Goal: Task Accomplishment & Management: Complete application form

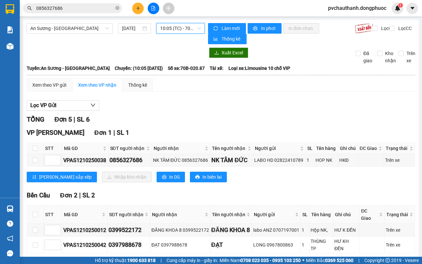
scroll to position [34, 0]
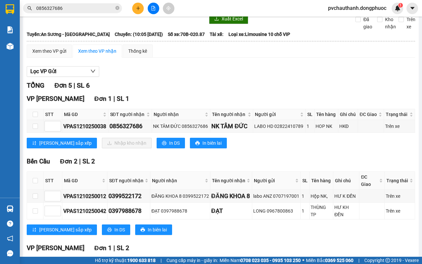
click at [158, 3] on div at bounding box center [153, 9] width 49 height 12
click at [157, 9] on button at bounding box center [154, 9] width 12 height 12
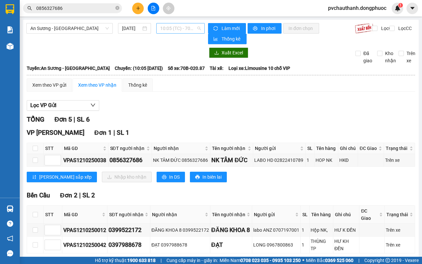
click at [170, 27] on span "10:05 (TC) - 70B-020.87" at bounding box center [180, 28] width 40 height 10
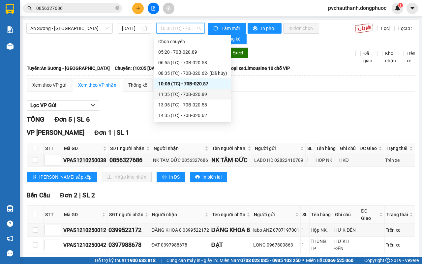
click at [192, 92] on div "11:35 (TC) - 70B-020.89" at bounding box center [192, 94] width 69 height 7
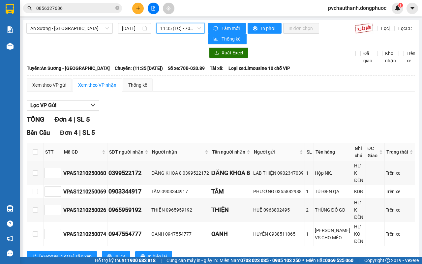
scroll to position [3, 0]
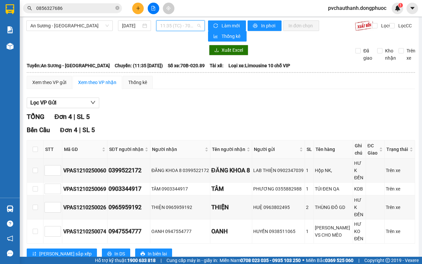
click at [190, 21] on span "11:35 (TC) - 70B-020.89" at bounding box center [180, 26] width 40 height 10
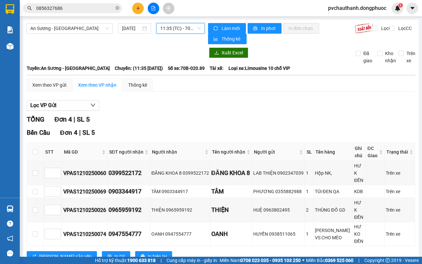
click at [188, 24] on span "11:35 (TC) - 70B-020.89" at bounding box center [180, 28] width 40 height 10
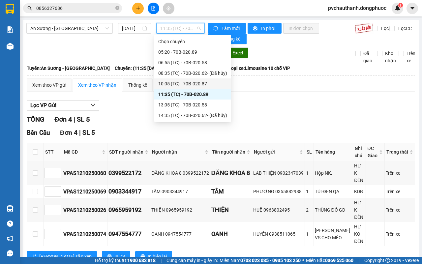
click at [208, 78] on div "10:05 (TC) - 70B-020.87" at bounding box center [192, 83] width 77 height 11
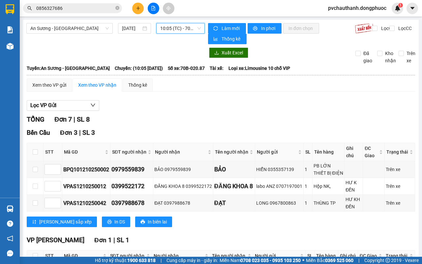
click at [179, 31] on span "10:05 (TC) - 70B-020.87" at bounding box center [180, 28] width 40 height 10
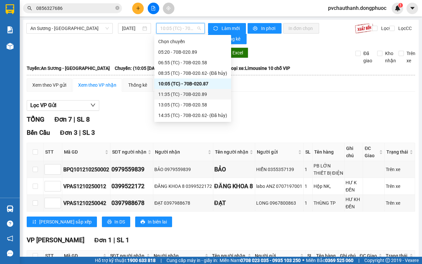
click at [194, 95] on div "11:35 (TC) - 70B-020.89" at bounding box center [192, 94] width 69 height 7
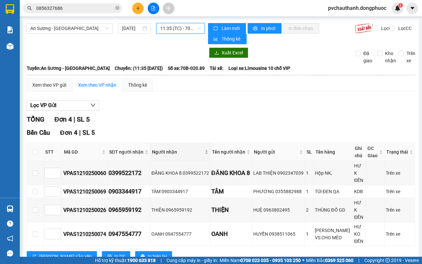
scroll to position [3, 0]
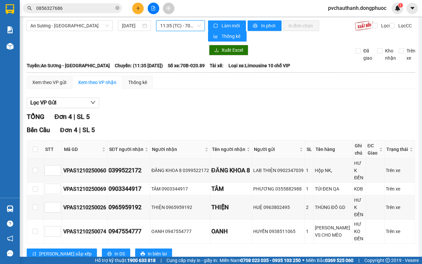
click at [174, 15] on div "Kết quả tìm kiếm ( 1 ) Bộ lọc Mã ĐH Trạng thái Món hàng Tổng cước Chưa cước Nhã…" at bounding box center [211, 8] width 422 height 16
click at [173, 21] on span "11:35 (TC) - 70B-020.89" at bounding box center [180, 26] width 40 height 10
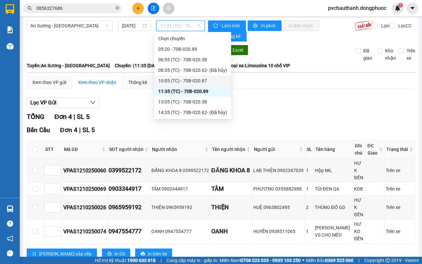
click at [198, 76] on div "10:05 (TC) - 70B-020.87" at bounding box center [192, 80] width 77 height 11
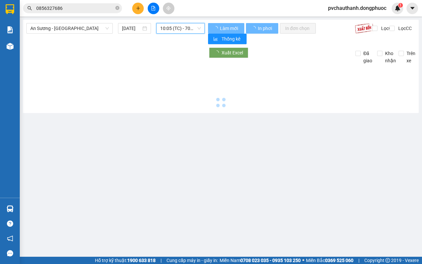
scroll to position [0, 0]
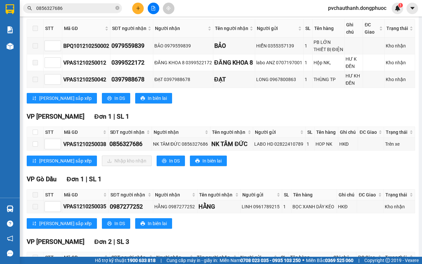
scroll to position [199, 0]
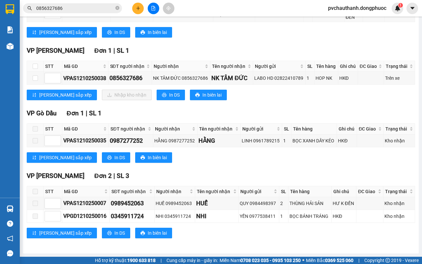
click at [35, 56] on div "VP [GEOGRAPHIC_DATA] 1 | SL 1 STT Mã GD SĐT người nhận Người nhận Tên người nhậ…" at bounding box center [221, 75] width 388 height 59
drag, startPoint x: 35, startPoint y: 56, endPoint x: 38, endPoint y: 69, distance: 13.4
click at [35, 59] on div "VP [GEOGRAPHIC_DATA] 1 | SL 1 STT Mã GD SĐT người nhận Người nhận Tên người nhậ…" at bounding box center [221, 75] width 388 height 59
click at [36, 66] on input "checkbox" at bounding box center [35, 66] width 5 height 5
checkbox input "true"
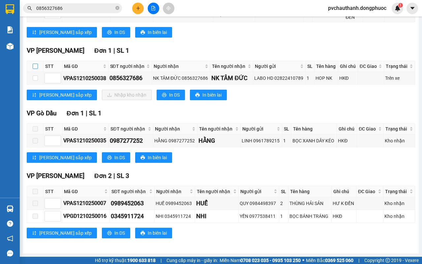
checkbox input "true"
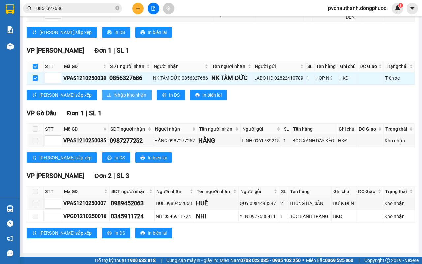
click at [114, 93] on span "Nhập kho nhận" at bounding box center [130, 94] width 32 height 7
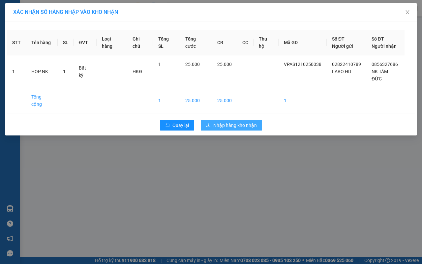
click at [243, 122] on span "Nhập hàng kho nhận" at bounding box center [235, 125] width 44 height 7
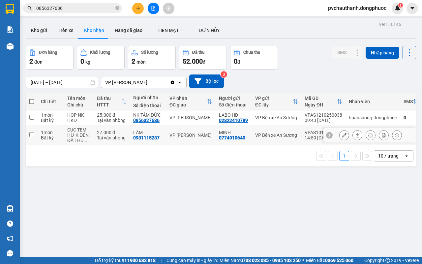
scroll to position [30, 0]
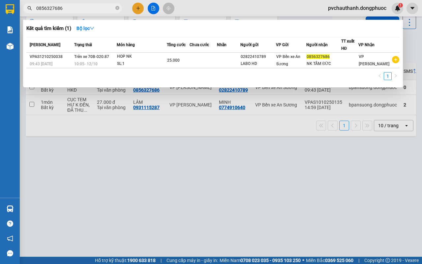
drag, startPoint x: 73, startPoint y: 7, endPoint x: 44, endPoint y: 3, distance: 28.3
click at [71, 7] on input "0856327686" at bounding box center [75, 8] width 78 height 7
type input "0"
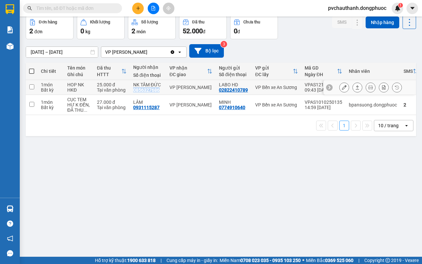
drag, startPoint x: 133, startPoint y: 91, endPoint x: 159, endPoint y: 88, distance: 26.6
click at [159, 88] on div "NK TÂM ĐỨC 0856327686" at bounding box center [148, 87] width 30 height 11
checkbox input "true"
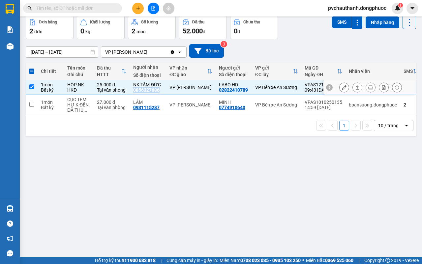
copy div "0856327686"
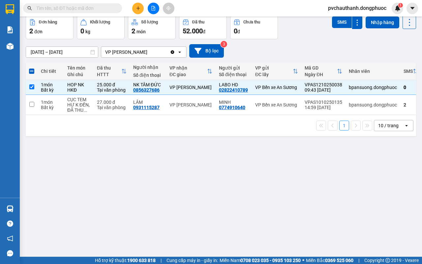
click at [91, 5] on input "text" at bounding box center [75, 8] width 78 height 7
paste input "0856327686"
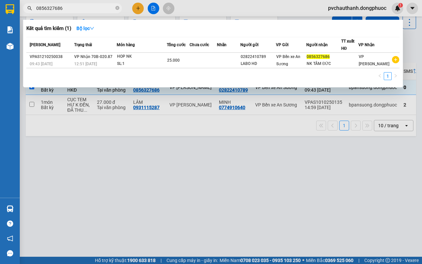
type input "0856327686"
drag, startPoint x: 176, startPoint y: 181, endPoint x: 177, endPoint y: 175, distance: 6.3
click at [177, 179] on div at bounding box center [211, 132] width 422 height 264
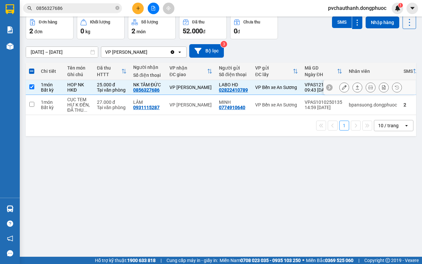
click at [30, 86] on input "checkbox" at bounding box center [31, 86] width 5 height 5
checkbox input "false"
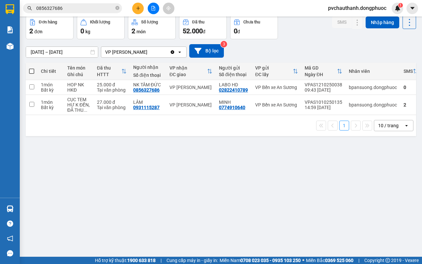
click at [138, 7] on icon "plus" at bounding box center [138, 8] width 0 height 4
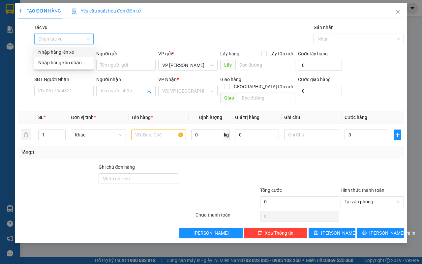
click at [52, 36] on input "Tác vụ" at bounding box center [61, 39] width 47 height 10
click at [51, 52] on div "Nhập hàng lên xe" at bounding box center [63, 51] width 51 height 7
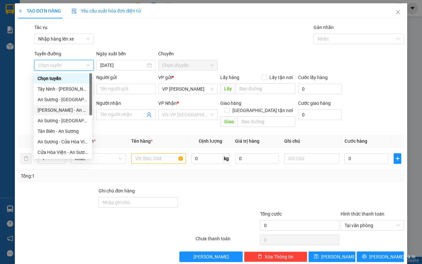
click at [57, 109] on div "[PERSON_NAME] - An Sương" at bounding box center [63, 109] width 50 height 7
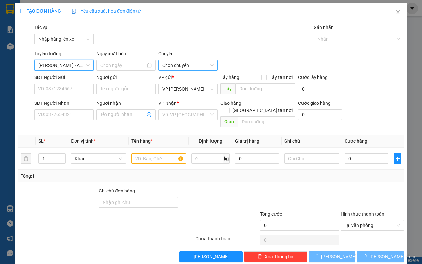
type input "[DATE]"
click at [167, 66] on span "03:00 - 70B-020.89" at bounding box center [187, 65] width 51 height 10
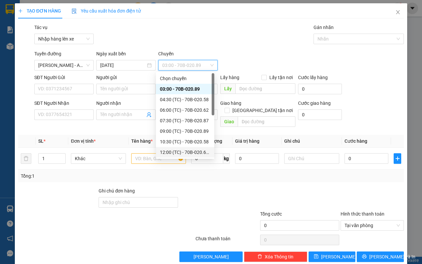
scroll to position [32, 0]
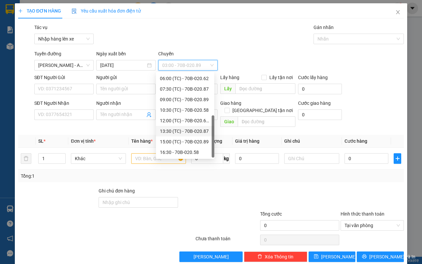
click at [180, 131] on div "13:30 (TC) - 70B-020.87" at bounding box center [185, 131] width 50 height 7
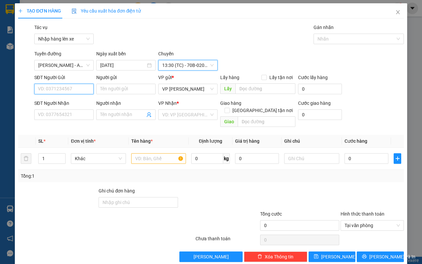
click at [70, 91] on input "SĐT Người Gửi" at bounding box center [63, 89] width 59 height 11
type input "096683642"
click at [389, 12] on span "Close" at bounding box center [398, 12] width 18 height 18
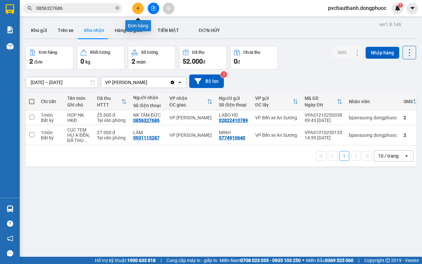
click at [139, 9] on icon "plus" at bounding box center [138, 8] width 5 height 5
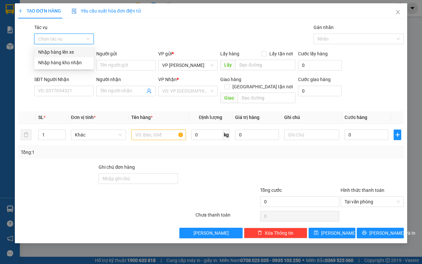
click at [63, 40] on input "Tác vụ" at bounding box center [61, 39] width 47 height 10
click at [63, 49] on div "Nhập hàng lên xe" at bounding box center [63, 51] width 51 height 7
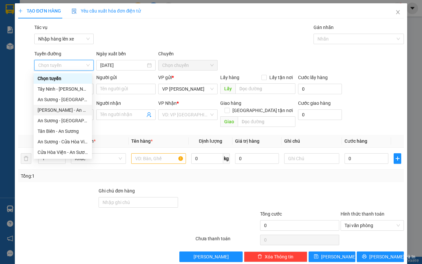
click at [51, 108] on div "[PERSON_NAME] - An Sương" at bounding box center [63, 109] width 50 height 7
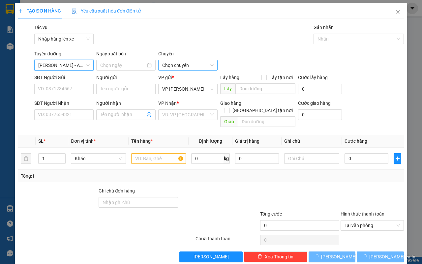
type input "[DATE]"
click at [178, 64] on span "03:00 - 70B-020.89" at bounding box center [187, 65] width 51 height 10
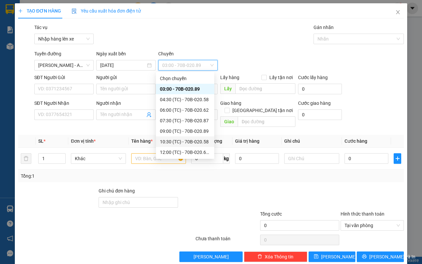
scroll to position [32, 0]
click at [176, 131] on div "13:30 (TC) - 70B-020.87" at bounding box center [185, 131] width 50 height 7
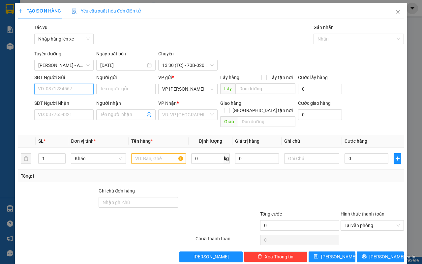
click at [69, 91] on input "SĐT Người Gửi" at bounding box center [63, 89] width 59 height 11
click at [64, 103] on div "0966836142 - VY" at bounding box center [63, 102] width 50 height 7
type input "0966836142"
type input "VY"
type input "0399919011"
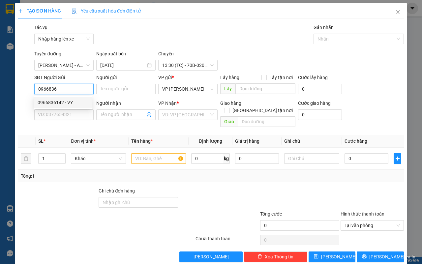
type input "[PERSON_NAME]"
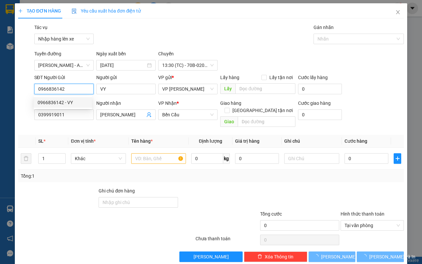
type input "30.000"
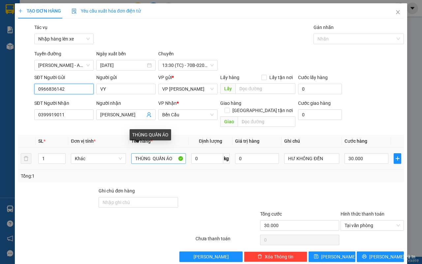
type input "0966836142"
click at [171, 153] on input "THÙNG QUẦN ÁO" at bounding box center [158, 158] width 55 height 11
type input "T"
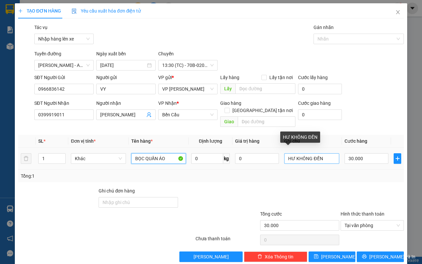
type input "BỌC QUẦN ÁO"
click at [298, 153] on input "HƯ KHÔNG ĐỀN" at bounding box center [311, 158] width 55 height 11
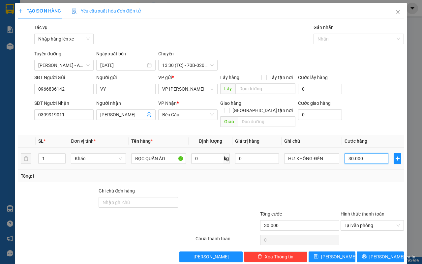
drag, startPoint x: 360, startPoint y: 149, endPoint x: 365, endPoint y: 130, distance: 19.7
click at [360, 153] on input "30.000" at bounding box center [366, 158] width 44 height 11
type input "4"
type input "40"
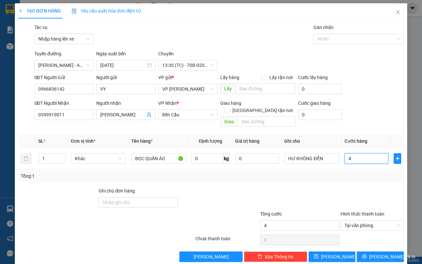
type input "40"
type input "400"
type input "4.000"
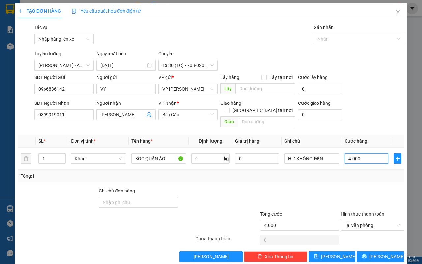
type input "40.000"
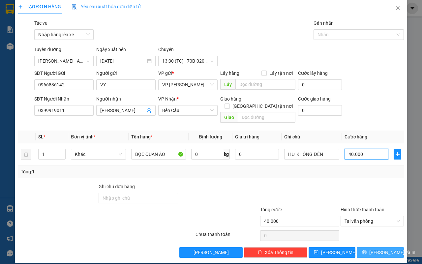
type input "40.000"
click at [390, 247] on button "[PERSON_NAME] và In" at bounding box center [380, 252] width 47 height 11
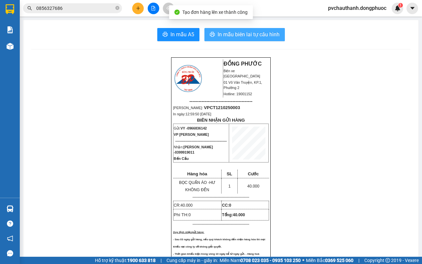
click at [259, 29] on button "In mẫu biên lai tự cấu hình" at bounding box center [244, 34] width 80 height 13
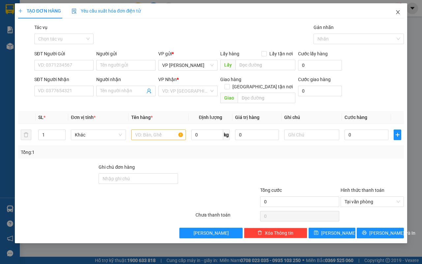
click at [397, 14] on icon "close" at bounding box center [397, 12] width 5 height 5
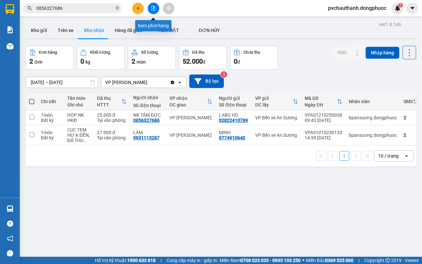
click at [152, 10] on icon "file-add" at bounding box center [153, 8] width 5 height 5
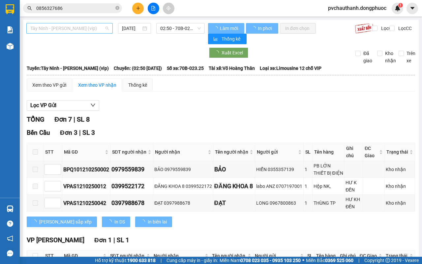
click at [60, 32] on span "Tây Ninh - [PERSON_NAME] (vip)" at bounding box center [69, 28] width 78 height 10
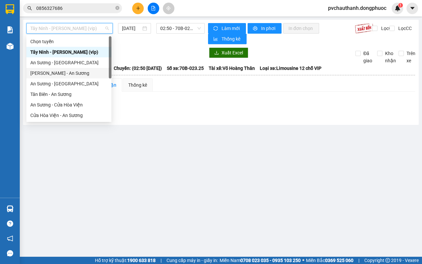
drag, startPoint x: 43, startPoint y: 69, endPoint x: 68, endPoint y: 61, distance: 26.3
click at [44, 70] on div "[PERSON_NAME] - An Sương" at bounding box center [68, 73] width 77 height 7
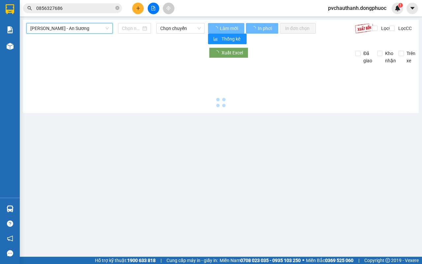
type input "[DATE]"
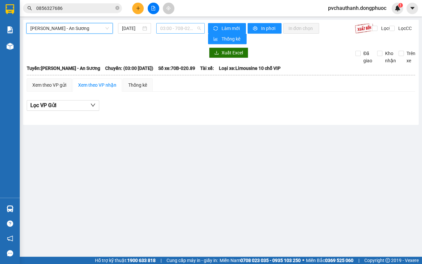
click at [192, 27] on span "03:00 - 70B-020.89" at bounding box center [180, 28] width 40 height 10
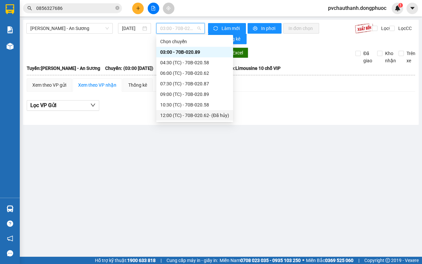
scroll to position [32, 0]
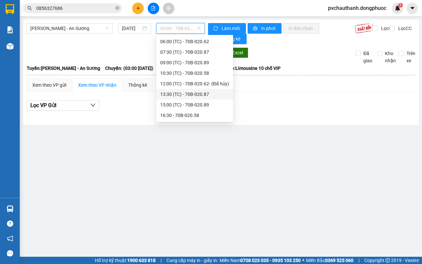
click at [177, 93] on div "13:30 (TC) - 70B-020.87" at bounding box center [194, 94] width 69 height 7
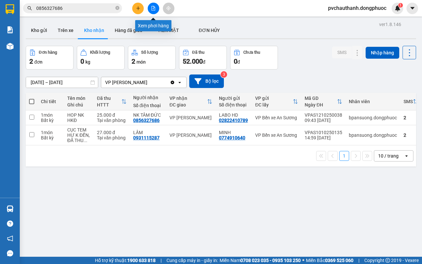
drag, startPoint x: 154, startPoint y: 8, endPoint x: 120, endPoint y: 17, distance: 35.0
click at [154, 7] on icon "file-add" at bounding box center [153, 8] width 5 height 5
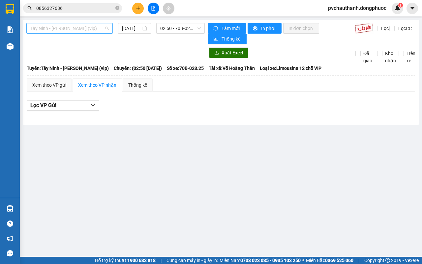
click at [69, 27] on span "Tây Ninh - [PERSON_NAME] (vip)" at bounding box center [69, 28] width 78 height 10
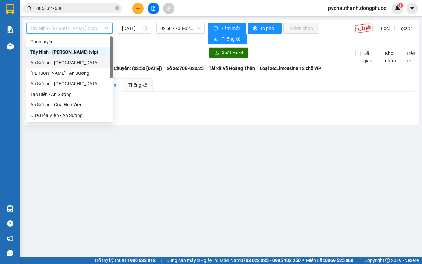
click at [50, 63] on div "An Sương - [GEOGRAPHIC_DATA]" at bounding box center [69, 62] width 78 height 7
type input "[DATE]"
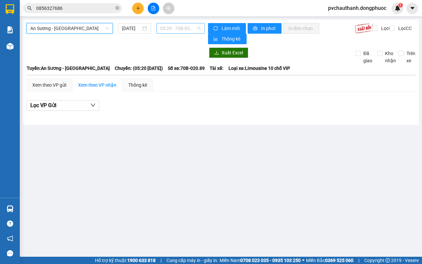
click at [175, 32] on span "05:20 - 70B-020.89" at bounding box center [180, 28] width 40 height 10
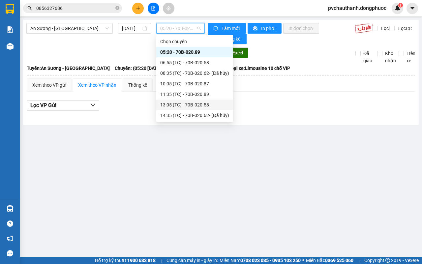
scroll to position [32, 0]
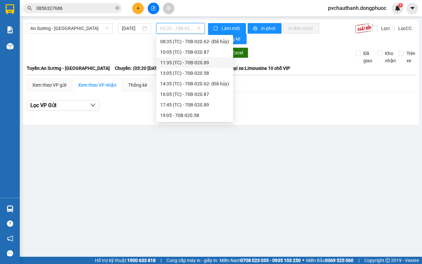
click at [184, 61] on div "11:35 (TC) - 70B-020.89" at bounding box center [194, 62] width 69 height 7
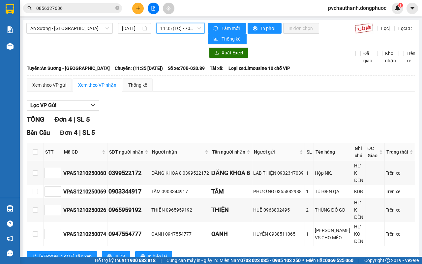
scroll to position [3, 0]
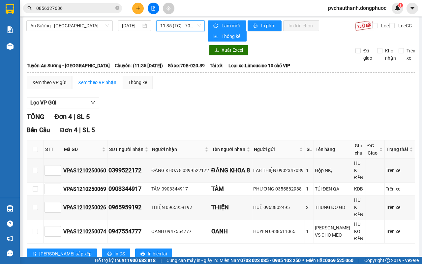
click at [185, 24] on span "11:35 (TC) - 70B-020.89" at bounding box center [180, 26] width 40 height 10
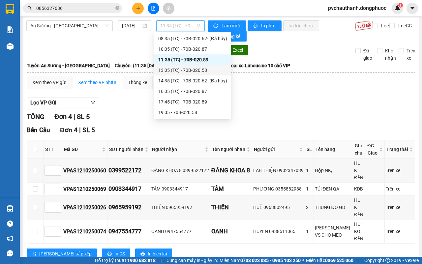
click at [185, 72] on div "13:05 (TC) - 70B-020.58" at bounding box center [192, 70] width 69 height 7
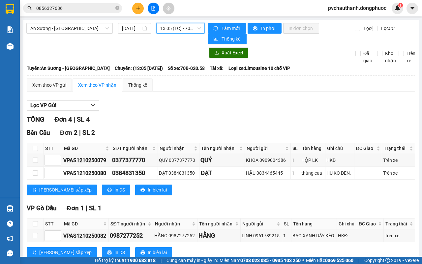
click at [171, 28] on span "13:05 (TC) - 70B-020.58" at bounding box center [180, 28] width 40 height 10
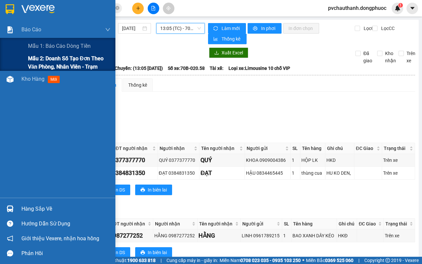
click at [53, 64] on span "Mẫu 2: Doanh số tạo đơn theo Văn phòng, nhân viên - Trạm" at bounding box center [69, 62] width 82 height 16
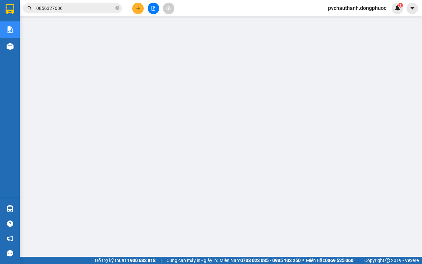
click at [151, 8] on icon "file-add" at bounding box center [153, 8] width 5 height 5
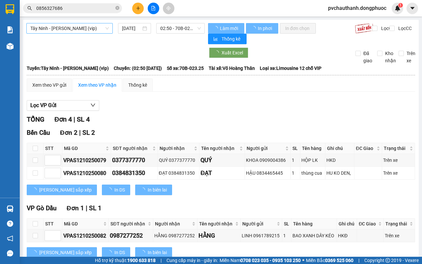
click at [97, 25] on span "Tây Ninh - [PERSON_NAME] (vip)" at bounding box center [69, 28] width 78 height 10
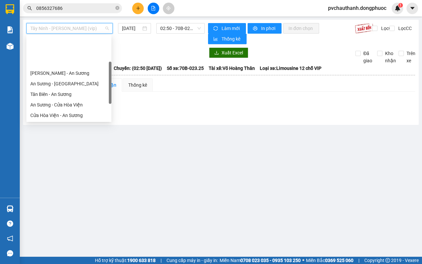
scroll to position [41, 0]
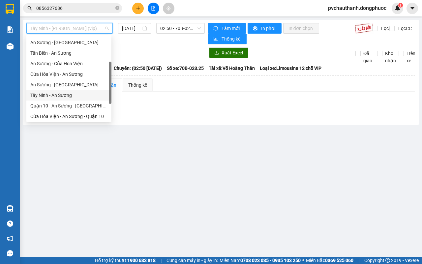
click at [49, 94] on div "Tây Ninh - An Sương" at bounding box center [68, 95] width 77 height 7
type input "[DATE]"
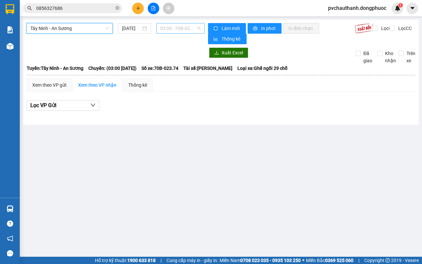
click at [177, 29] on span "03:00 - 70B-023.74" at bounding box center [180, 28] width 40 height 10
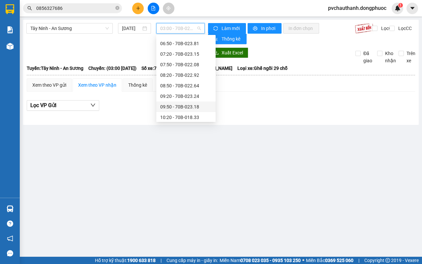
scroll to position [206, 0]
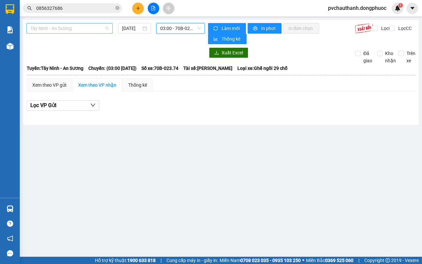
click at [83, 32] on span "Tây Ninh - An Sương" at bounding box center [69, 28] width 78 height 10
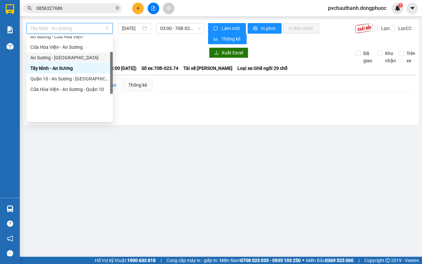
scroll to position [0, 0]
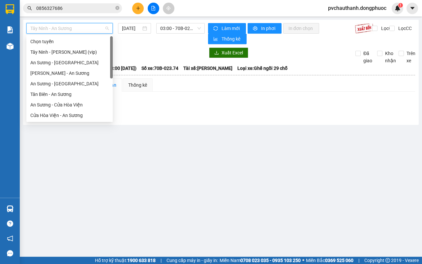
drag, startPoint x: 63, startPoint y: 61, endPoint x: 65, endPoint y: 56, distance: 5.6
click at [63, 61] on div "An Sương - [GEOGRAPHIC_DATA]" at bounding box center [69, 62] width 78 height 7
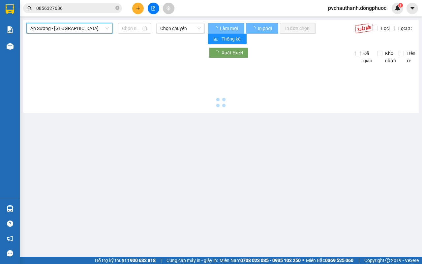
type input "[DATE]"
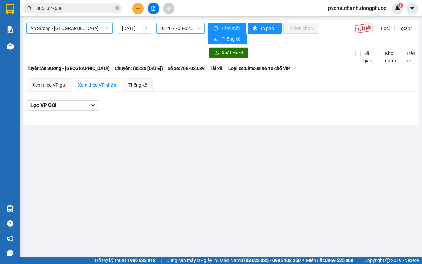
scroll to position [11, 0]
click at [189, 27] on span "05:20 - 70B-020.89" at bounding box center [180, 28] width 40 height 10
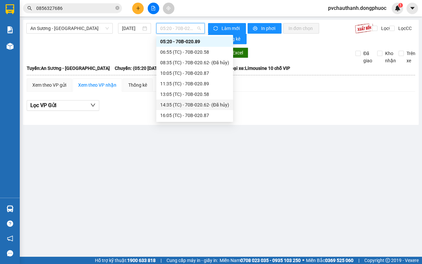
scroll to position [32, 0]
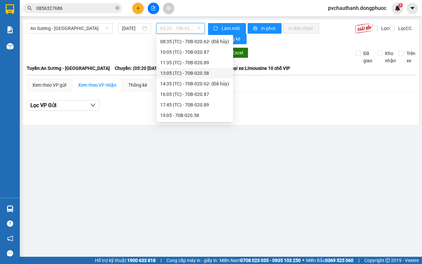
click at [180, 70] on div "13:05 (TC) - 70B-020.58" at bounding box center [194, 73] width 69 height 7
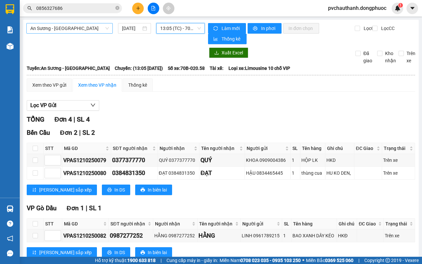
click at [73, 29] on span "An Sương - [GEOGRAPHIC_DATA]" at bounding box center [69, 28] width 78 height 10
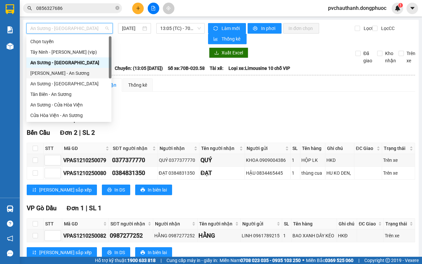
click at [57, 74] on div "[PERSON_NAME] - An Sương" at bounding box center [68, 73] width 77 height 7
type input "[DATE]"
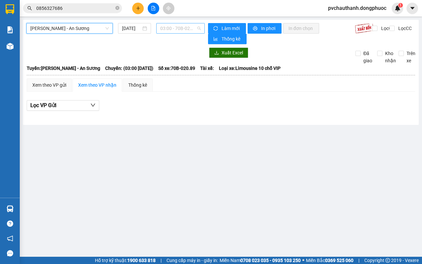
scroll to position [11, 0]
click at [172, 31] on span "03:00 - 70B-020.89" at bounding box center [180, 28] width 40 height 10
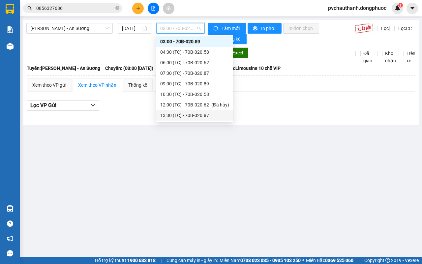
click at [181, 112] on div "13:30 (TC) - 70B-020.87" at bounding box center [194, 115] width 69 height 7
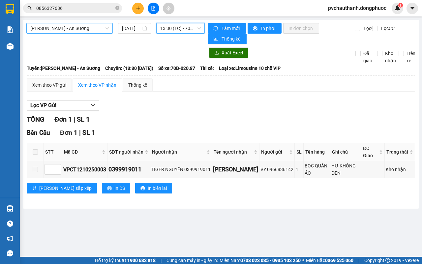
click at [85, 25] on span "[PERSON_NAME] - An Sương" at bounding box center [69, 28] width 78 height 10
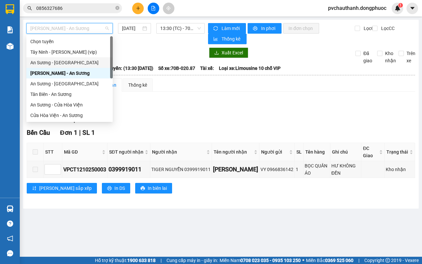
click at [53, 63] on div "An Sương - [GEOGRAPHIC_DATA]" at bounding box center [69, 62] width 78 height 7
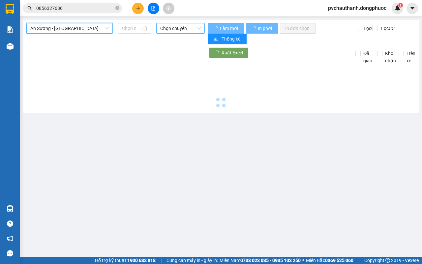
type input "[DATE]"
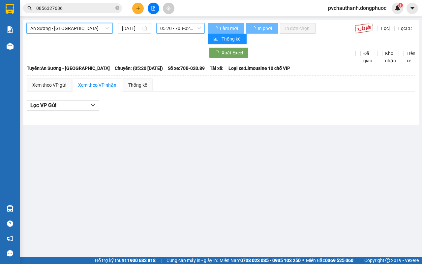
click at [168, 30] on span "05:20 - 70B-020.89" at bounding box center [180, 28] width 40 height 10
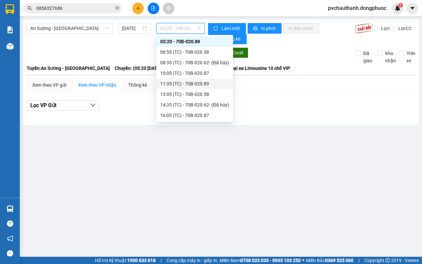
click at [189, 82] on div "11:35 (TC) - 70B-020.89" at bounding box center [194, 83] width 69 height 7
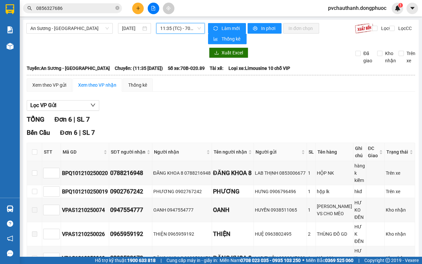
click at [190, 29] on span "11:35 (TC) - 70B-020.89" at bounding box center [180, 28] width 40 height 10
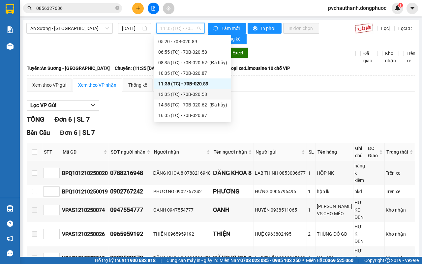
click at [185, 91] on div "13:05 (TC) - 70B-020.58" at bounding box center [192, 94] width 69 height 7
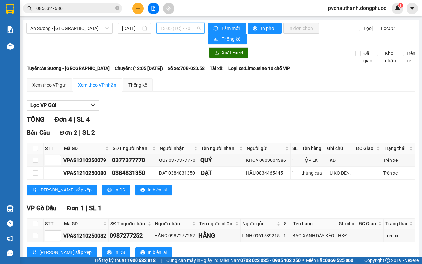
click at [157, 28] on div "13:05 (TC) - 70B-020.58" at bounding box center [180, 28] width 48 height 11
click at [90, 30] on span "An Sương - [GEOGRAPHIC_DATA]" at bounding box center [69, 28] width 78 height 10
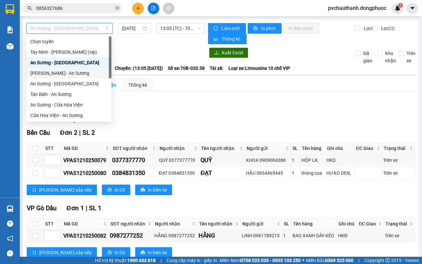
click at [52, 74] on div "[PERSON_NAME] - An Sương" at bounding box center [68, 73] width 77 height 7
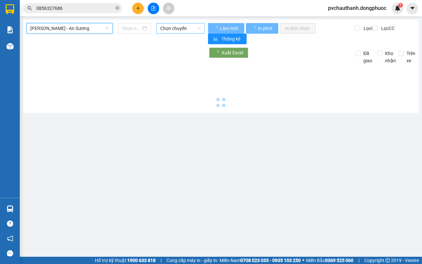
type input "[DATE]"
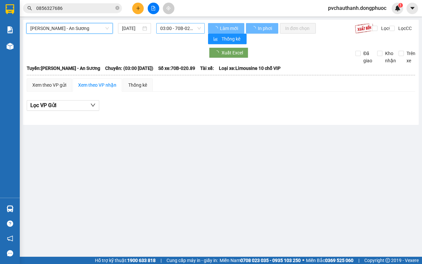
click at [177, 26] on span "03:00 - 70B-020.89" at bounding box center [180, 28] width 40 height 10
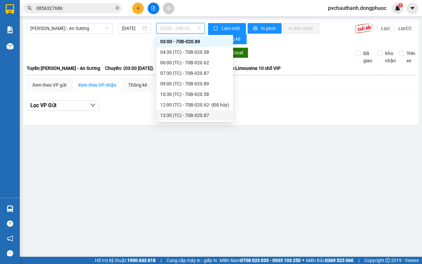
scroll to position [32, 0]
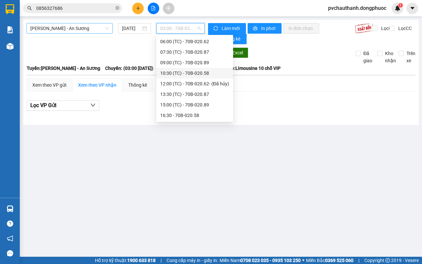
click at [43, 28] on span "[PERSON_NAME] - An Sương" at bounding box center [69, 28] width 78 height 10
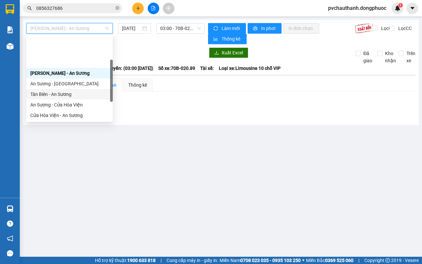
scroll to position [41, 0]
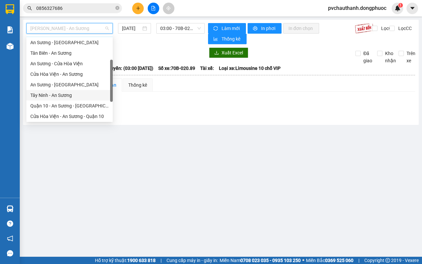
click at [55, 96] on div "Tây Ninh - An Sương" at bounding box center [69, 95] width 78 height 7
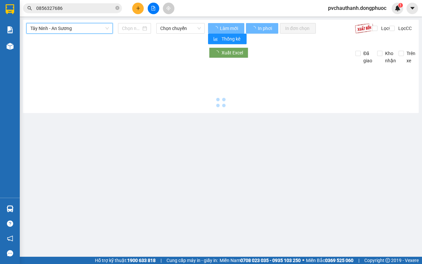
type input "[DATE]"
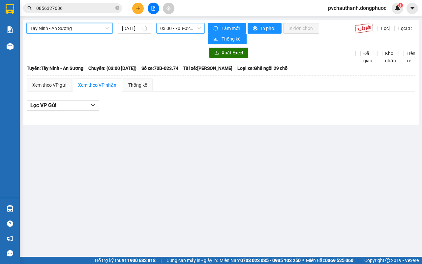
click at [164, 28] on span "03:00 - 70B-023.74" at bounding box center [180, 28] width 40 height 10
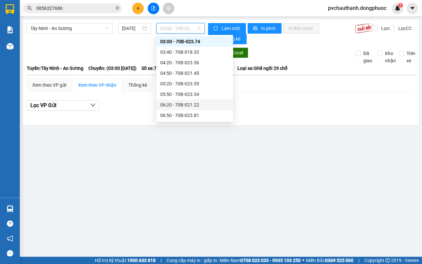
scroll to position [93, 0]
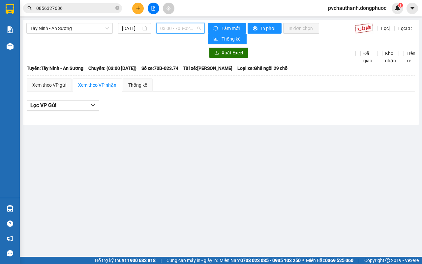
click at [170, 30] on span "03:00 - 70B-023.74" at bounding box center [180, 28] width 40 height 10
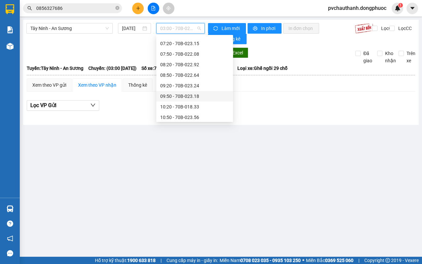
scroll to position [217, 0]
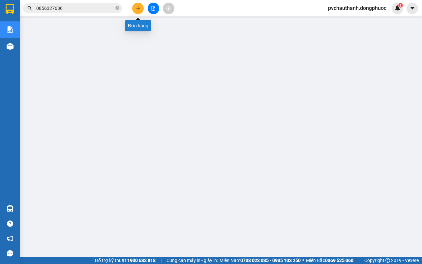
click at [139, 7] on icon "plus" at bounding box center [138, 8] width 5 height 5
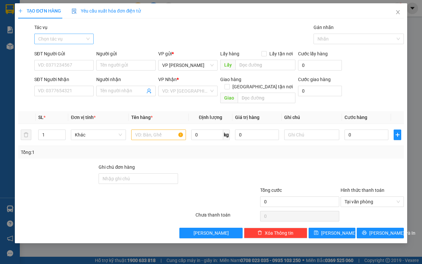
click at [78, 35] on input "Tác vụ" at bounding box center [61, 39] width 47 height 10
click at [77, 53] on div "Nhập hàng lên xe" at bounding box center [63, 51] width 51 height 7
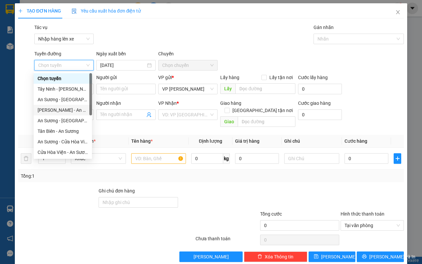
click at [66, 109] on div "[PERSON_NAME] - An Sương" at bounding box center [63, 109] width 50 height 7
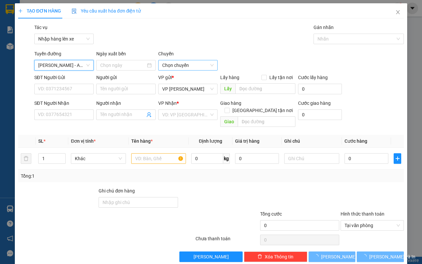
click at [184, 61] on span "Chọn chuyến" at bounding box center [187, 65] width 51 height 10
type input "[DATE]"
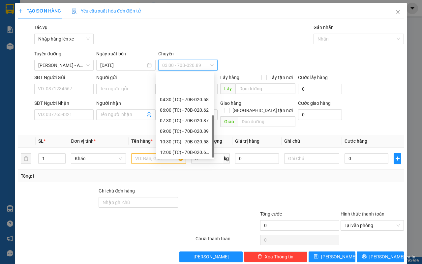
scroll to position [32, 0]
click at [185, 140] on div "15:00 (TC) - 70B-020.89" at bounding box center [185, 141] width 50 height 7
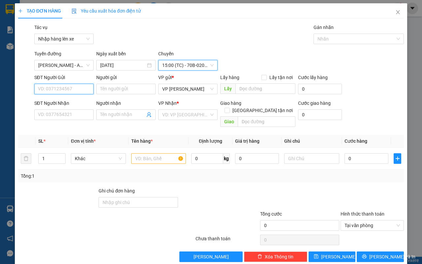
click at [67, 89] on input "SĐT Người Gửi" at bounding box center [63, 89] width 59 height 11
type input "0328700501"
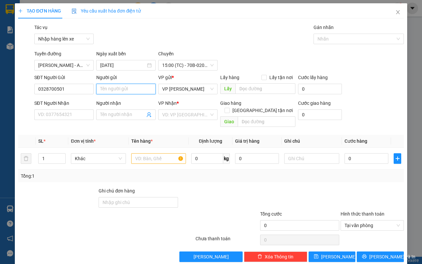
click at [116, 86] on input "Người gửi" at bounding box center [125, 89] width 59 height 11
type input "s"
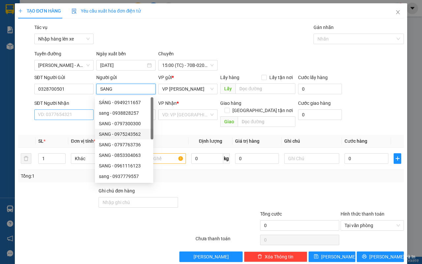
type input "SANG"
click at [64, 116] on input "SĐT Người Nhận" at bounding box center [63, 114] width 59 height 11
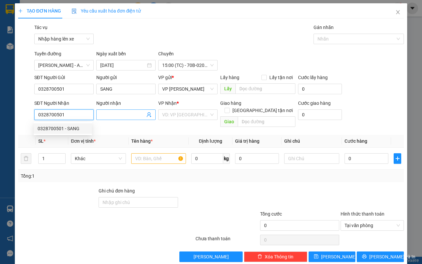
type input "0328700501"
click at [129, 115] on input "Người nhận" at bounding box center [122, 114] width 45 height 7
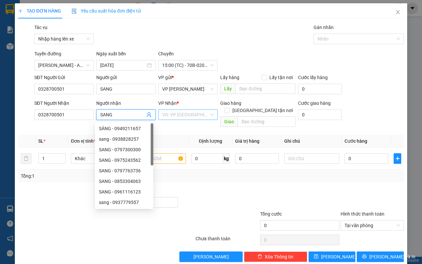
type input "SANG"
click at [188, 111] on input "search" at bounding box center [185, 115] width 47 height 10
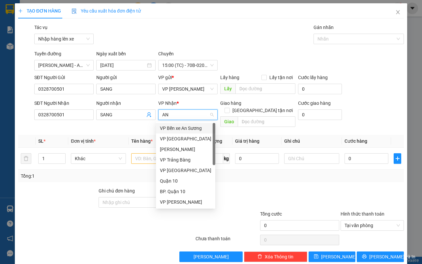
type input "AN S"
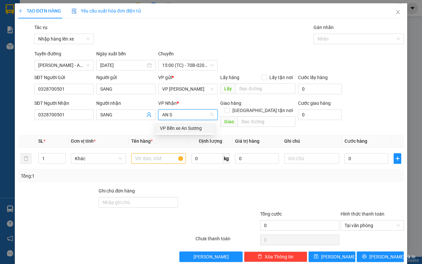
click at [197, 127] on div "VP Bến xe An Sương" at bounding box center [185, 128] width 50 height 7
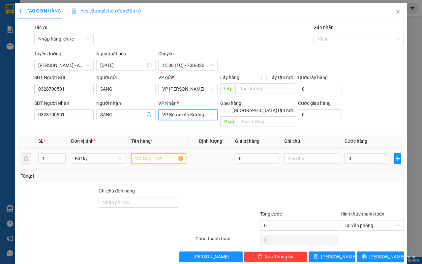
click at [154, 153] on input "text" at bounding box center [158, 158] width 55 height 11
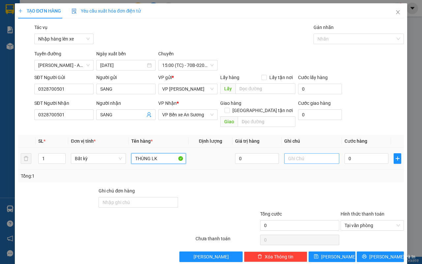
type input "THÙNG LK"
click at [293, 157] on input "text" at bounding box center [311, 158] width 55 height 11
type input "HƯ KHÔNG ĐỀN"
click at [349, 153] on input "0" at bounding box center [366, 158] width 44 height 11
type input "4"
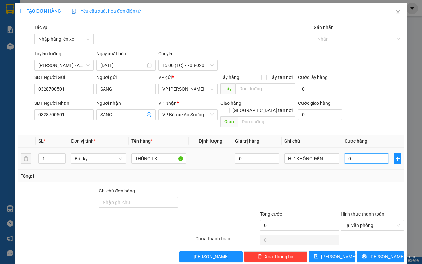
type input "4"
type input "40"
type input "400"
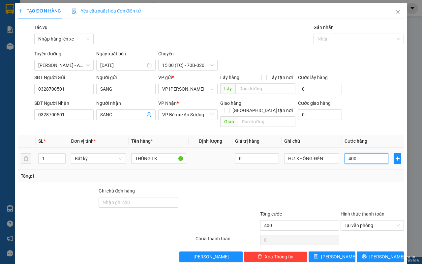
type input "4.000"
type input "40.000"
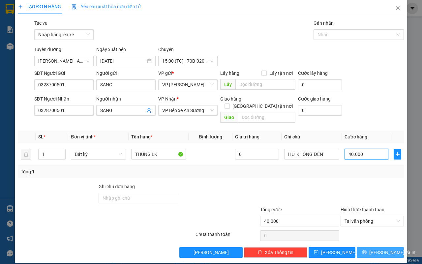
type input "40.000"
click at [378, 249] on span "[PERSON_NAME] và In" at bounding box center [392, 252] width 46 height 7
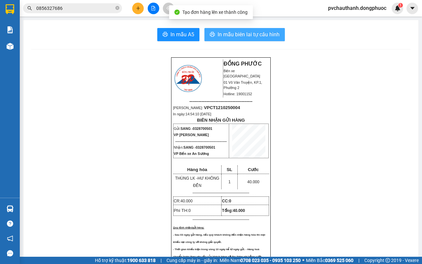
click at [264, 37] on span "In mẫu biên lai tự cấu hình" at bounding box center [249, 34] width 62 height 8
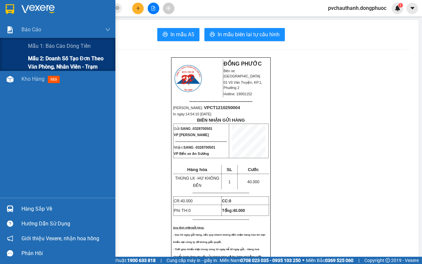
click at [53, 55] on span "Mẫu 2: Doanh số tạo đơn theo Văn phòng, nhân viên - Trạm" at bounding box center [69, 62] width 82 height 16
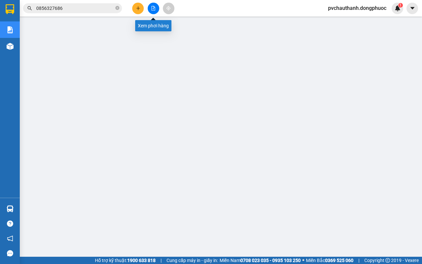
click at [155, 13] on button at bounding box center [154, 9] width 12 height 12
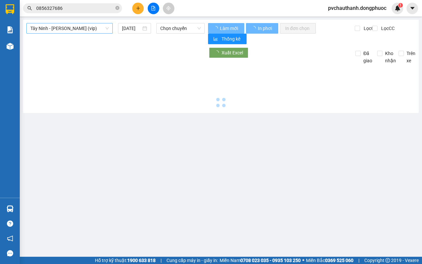
click at [50, 28] on span "Tây Ninh - [PERSON_NAME] (vip)" at bounding box center [69, 28] width 78 height 10
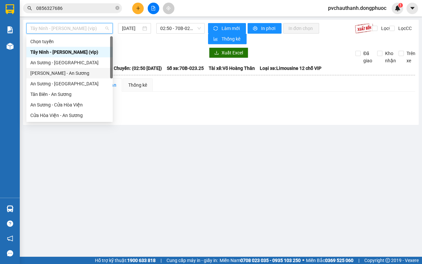
drag, startPoint x: 44, startPoint y: 69, endPoint x: 131, endPoint y: 56, distance: 86.9
click at [46, 69] on div "[PERSON_NAME] - An Sương" at bounding box center [69, 73] width 86 height 11
type input "[DATE]"
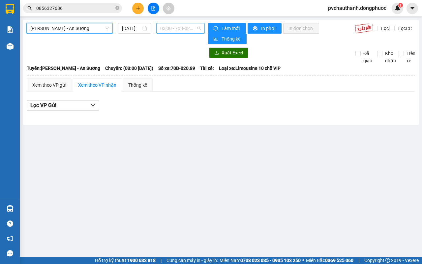
click at [163, 31] on span "03:00 - 70B-020.89" at bounding box center [180, 28] width 40 height 10
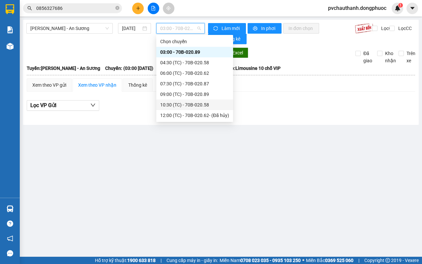
scroll to position [32, 0]
click at [190, 102] on div "15:00 (TC) - 70B-020.89" at bounding box center [194, 104] width 69 height 7
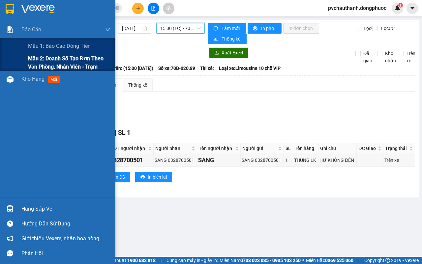
click at [32, 63] on span "Mẫu 2: Doanh số tạo đơn theo Văn phòng, nhân viên - Trạm" at bounding box center [69, 62] width 82 height 16
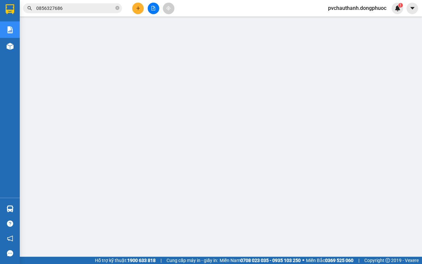
drag, startPoint x: 154, startPoint y: 13, endPoint x: 127, endPoint y: 17, distance: 26.7
click at [152, 12] on button at bounding box center [154, 9] width 12 height 12
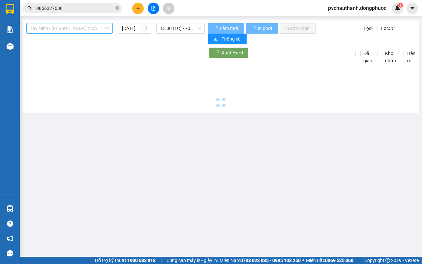
click at [82, 26] on span "Tây Ninh - [PERSON_NAME] (vip)" at bounding box center [69, 28] width 78 height 10
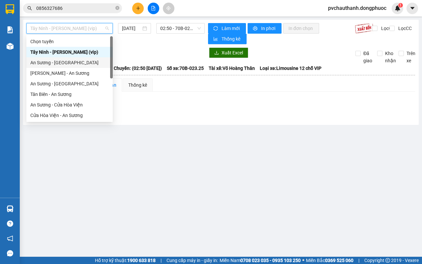
click at [43, 62] on div "An Sương - [GEOGRAPHIC_DATA]" at bounding box center [69, 62] width 78 height 7
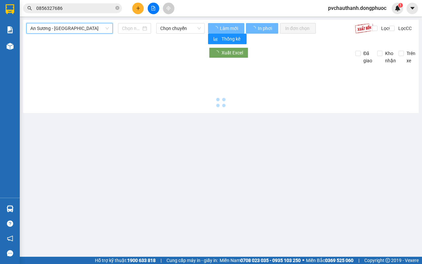
type input "[DATE]"
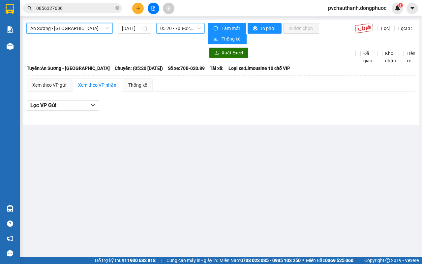
click at [178, 25] on span "05:20 - 70B-020.89" at bounding box center [180, 28] width 40 height 10
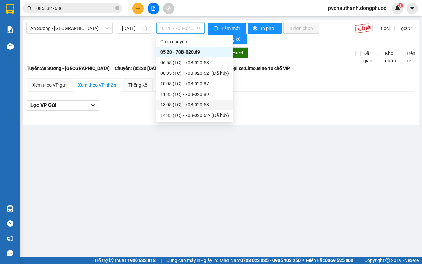
scroll to position [32, 0]
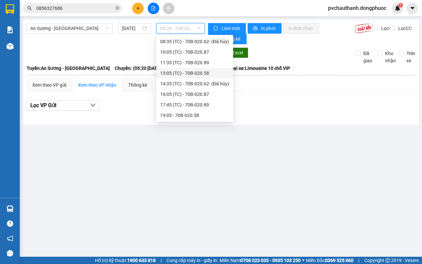
click at [200, 71] on div "13:05 (TC) - 70B-020.58" at bounding box center [194, 73] width 69 height 7
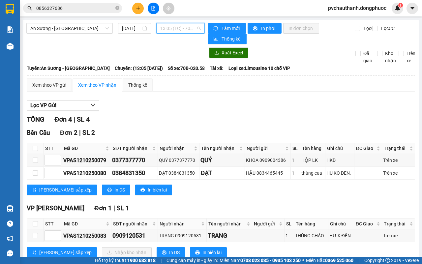
click at [182, 26] on span "13:05 (TC) - 70B-020.58" at bounding box center [180, 28] width 40 height 10
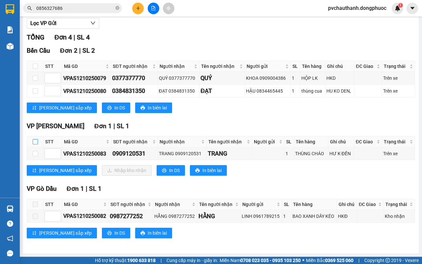
click at [37, 144] on input "checkbox" at bounding box center [35, 141] width 5 height 5
checkbox input "true"
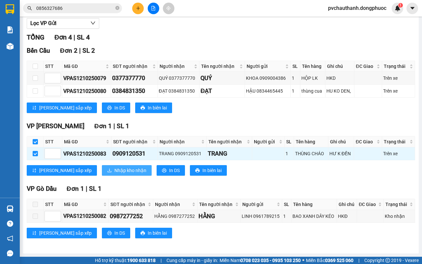
click at [114, 172] on span "Nhập kho nhận" at bounding box center [130, 170] width 32 height 7
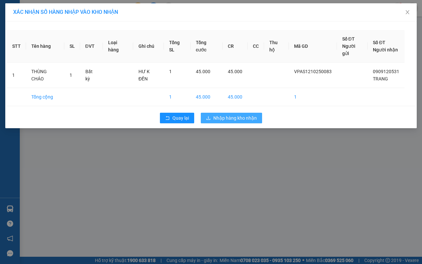
click at [231, 114] on span "Nhập hàng kho nhận" at bounding box center [235, 117] width 44 height 7
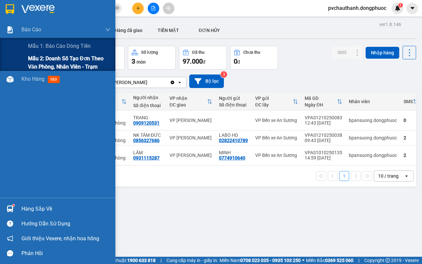
click at [30, 65] on span "Mẫu 2: Doanh số tạo đơn theo Văn phòng, nhân viên - Trạm" at bounding box center [69, 62] width 82 height 16
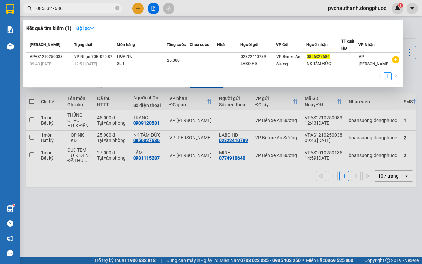
drag, startPoint x: 75, startPoint y: 6, endPoint x: 71, endPoint y: 7, distance: 3.9
click at [71, 7] on input "0856327686" at bounding box center [75, 8] width 78 height 7
type input "0"
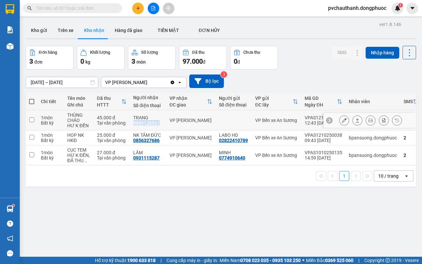
drag, startPoint x: 134, startPoint y: 123, endPoint x: 161, endPoint y: 122, distance: 26.7
click at [161, 122] on div "TRANG 0909120531" at bounding box center [148, 120] width 30 height 11
checkbox input "true"
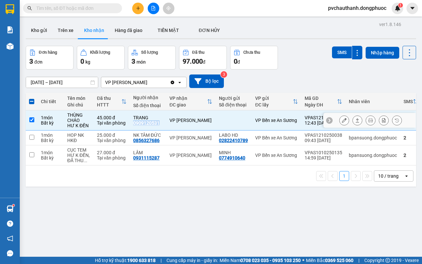
copy div "0909120531"
click at [77, 10] on input "text" at bounding box center [75, 8] width 78 height 7
paste input "0909120531"
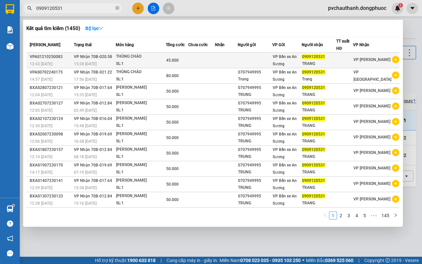
type input "0909120531"
click at [116, 57] on td "VP Nhận 70B-020.58 15:28 [DATE]" at bounding box center [94, 60] width 44 height 15
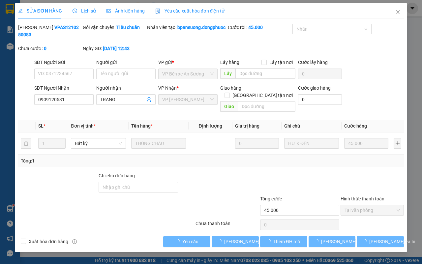
type input "0909120531"
type input "TRANG"
type input "45.000"
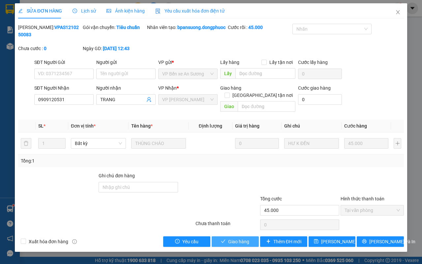
click at [223, 241] on icon "check" at bounding box center [223, 241] width 5 height 5
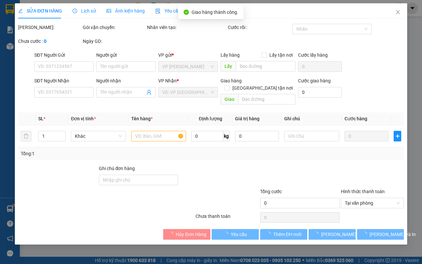
type input "0909120531"
type input "TRANG"
type input "45.000"
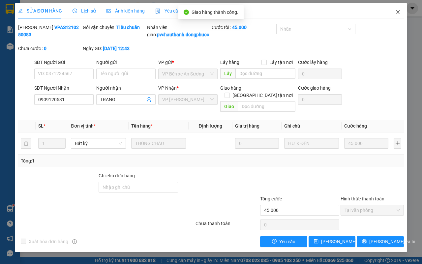
click at [394, 10] on span "Close" at bounding box center [398, 12] width 18 height 18
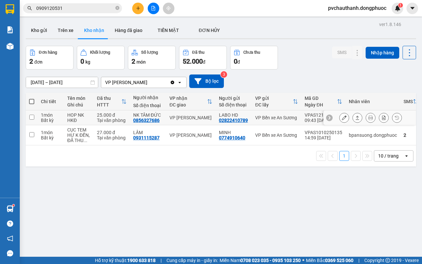
scroll to position [30, 0]
